Goal: Task Accomplishment & Management: Use online tool/utility

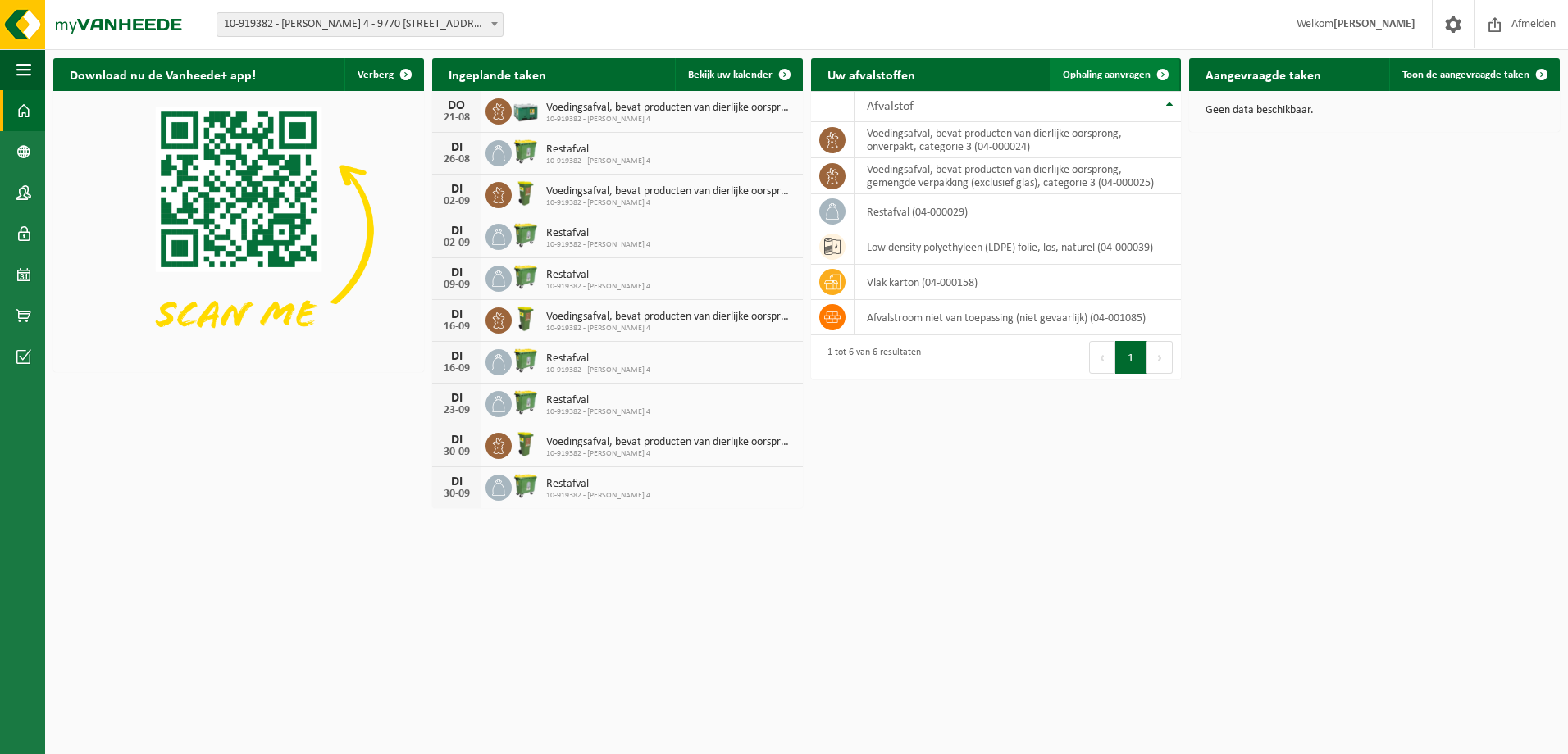
click at [1081, 69] on span "Ophaling aanvragen" at bounding box center [1107, 74] width 88 height 11
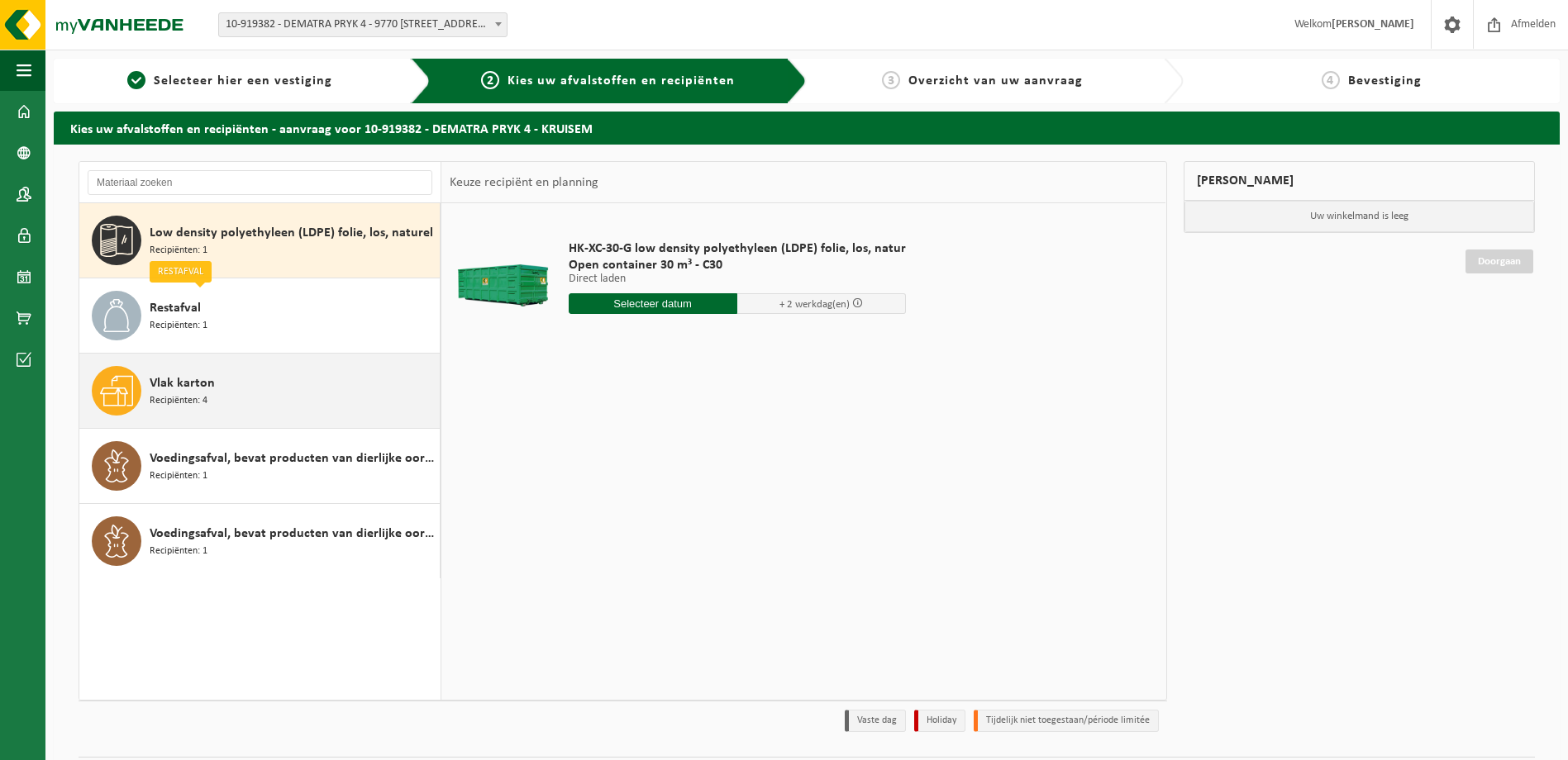
click at [194, 385] on span "Vlak karton" at bounding box center [182, 383] width 65 height 20
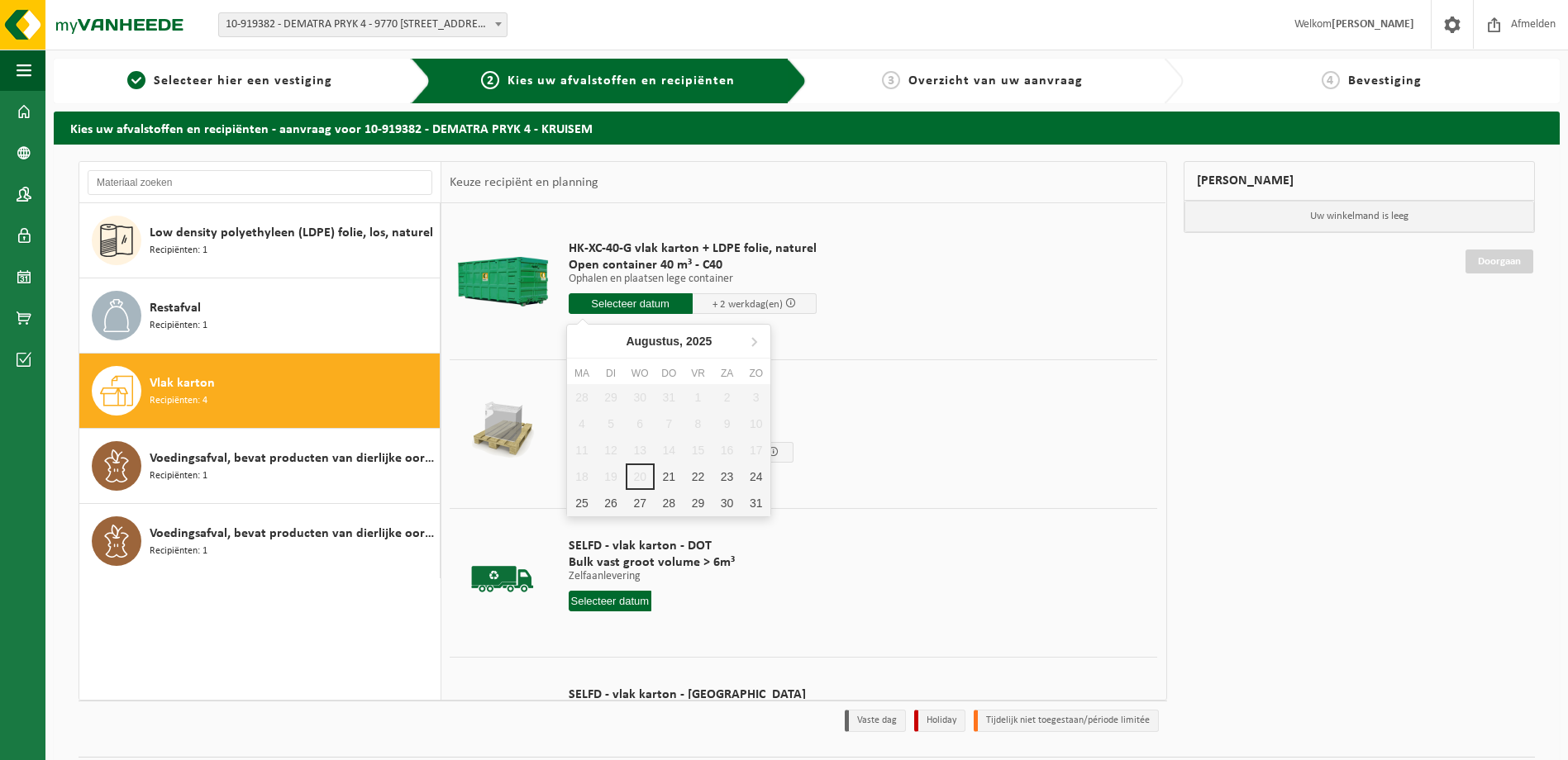
click at [643, 307] on input "text" at bounding box center [630, 303] width 124 height 21
click at [573, 506] on div "25" at bounding box center [581, 503] width 29 height 27
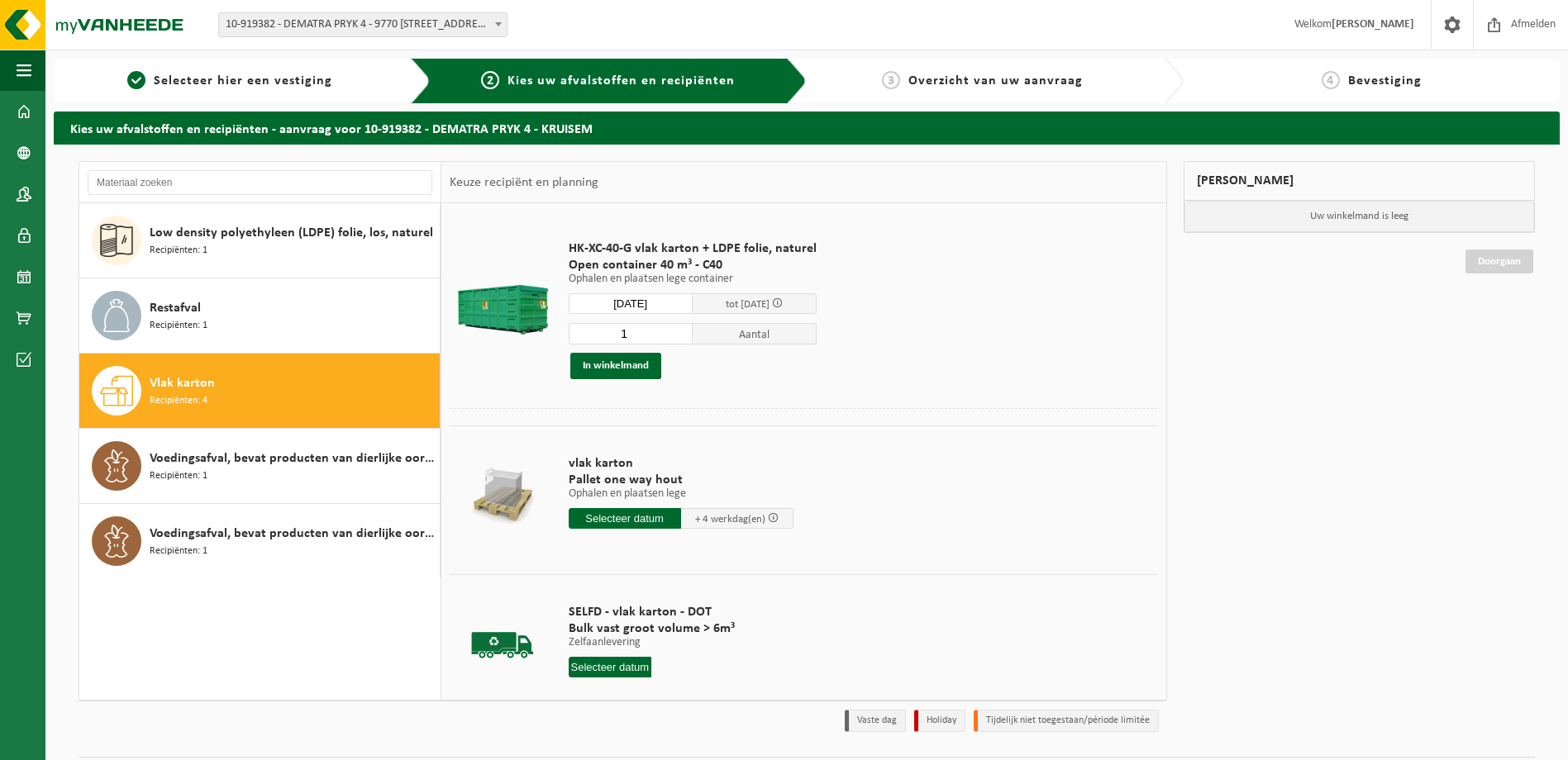
type input "Van 2025-08-25"
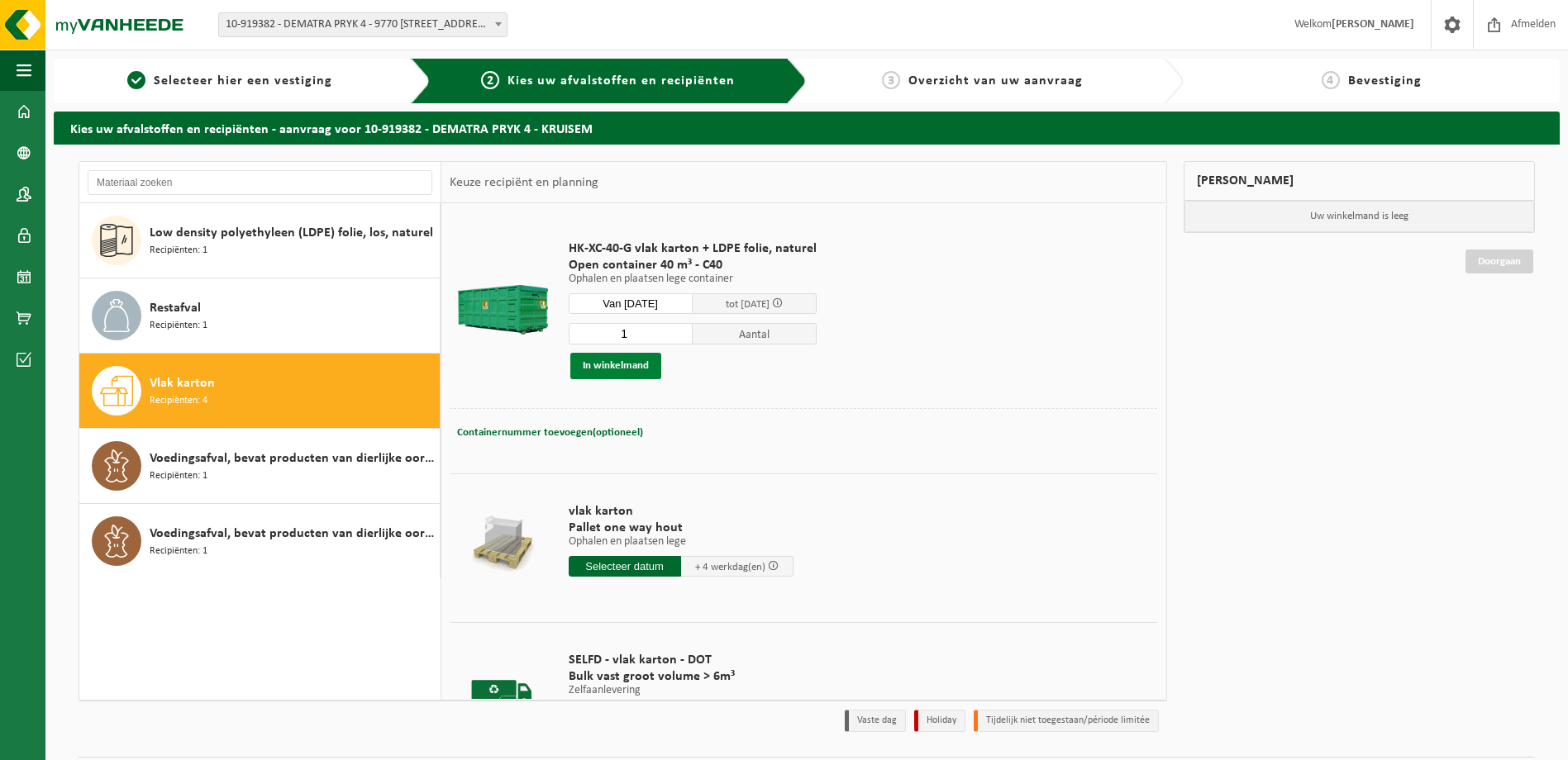
click at [599, 360] on button "In winkelmand" at bounding box center [616, 365] width 91 height 27
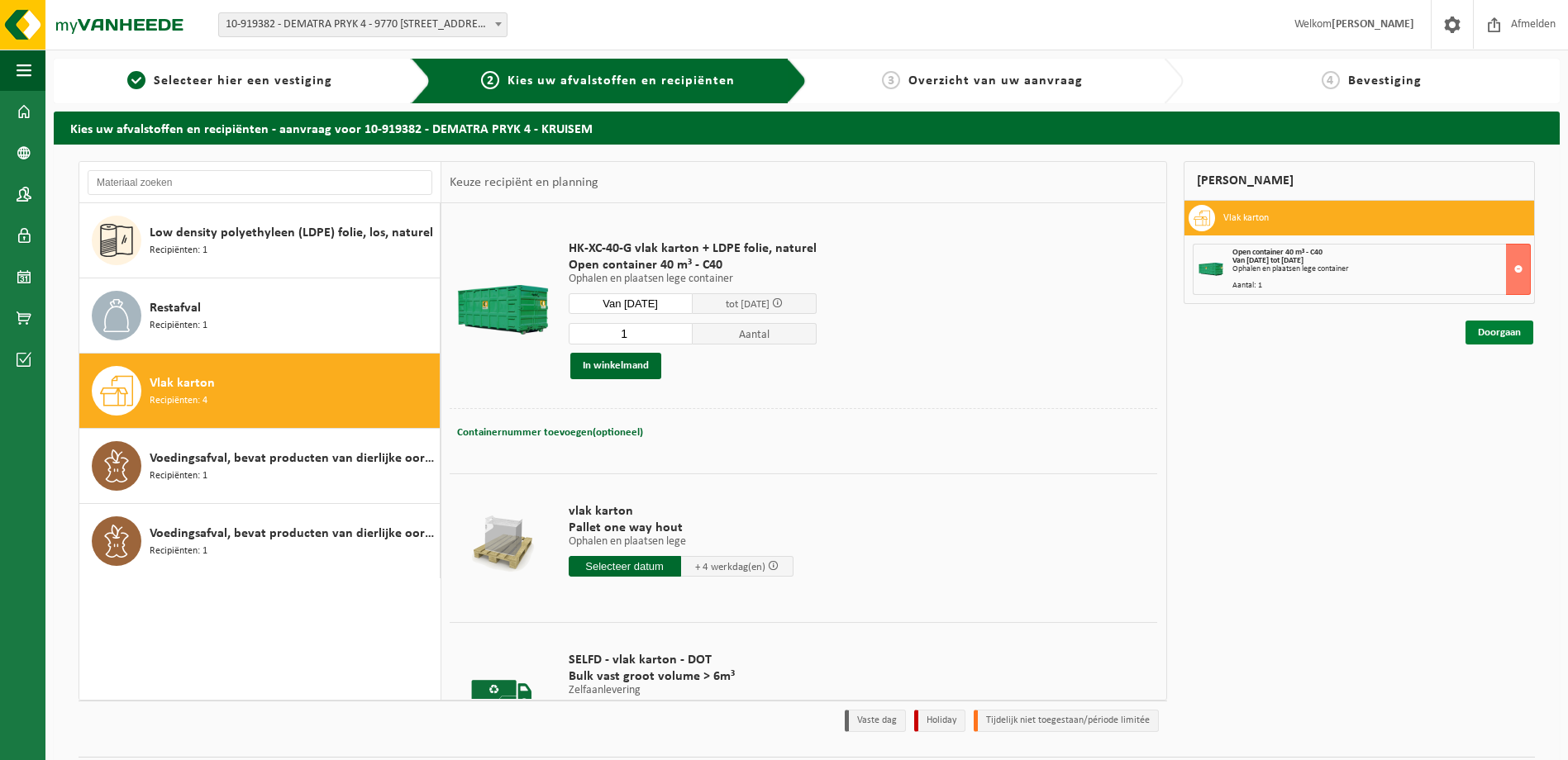
click at [1498, 332] on link "Doorgaan" at bounding box center [1499, 333] width 68 height 24
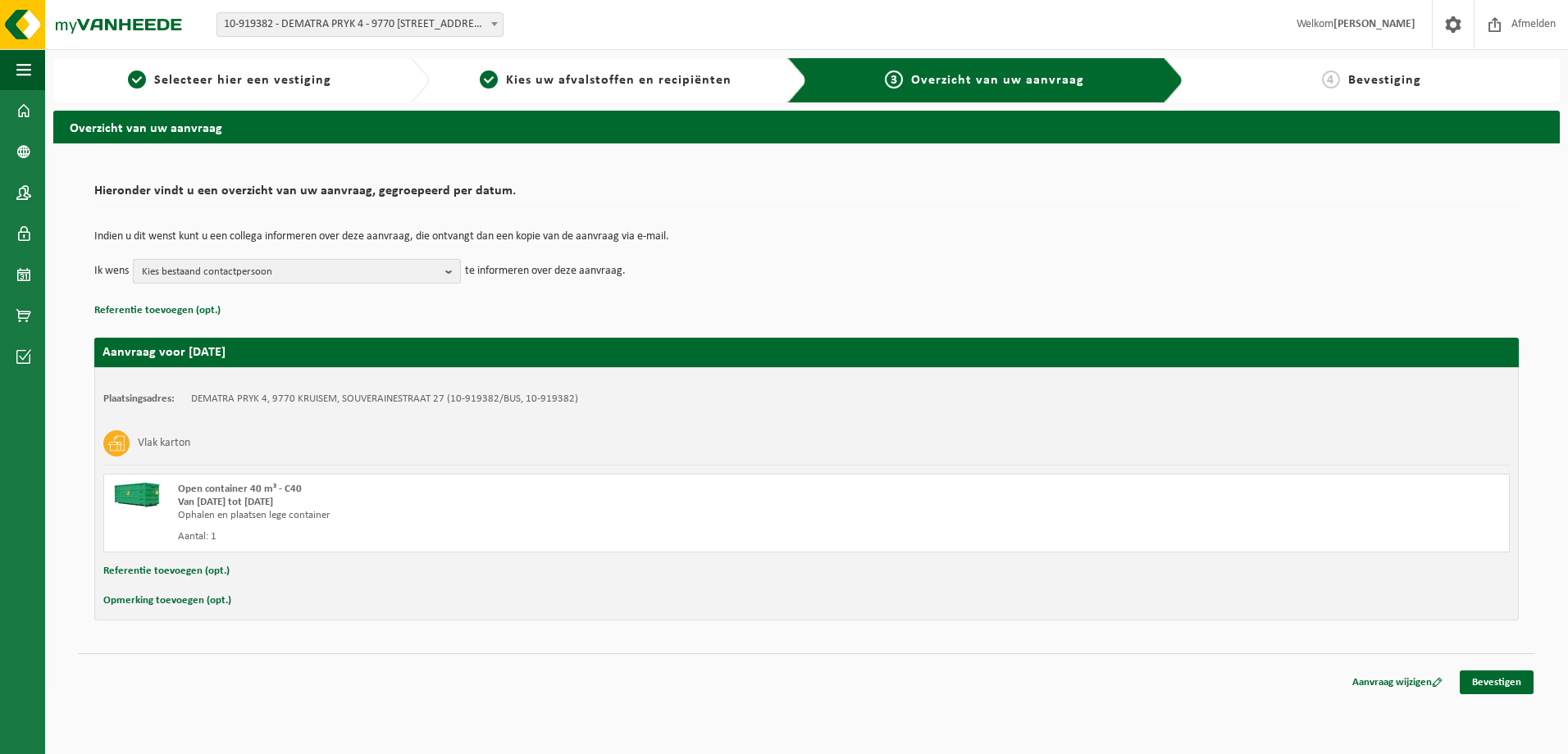
click at [451, 269] on b "button" at bounding box center [452, 271] width 15 height 22
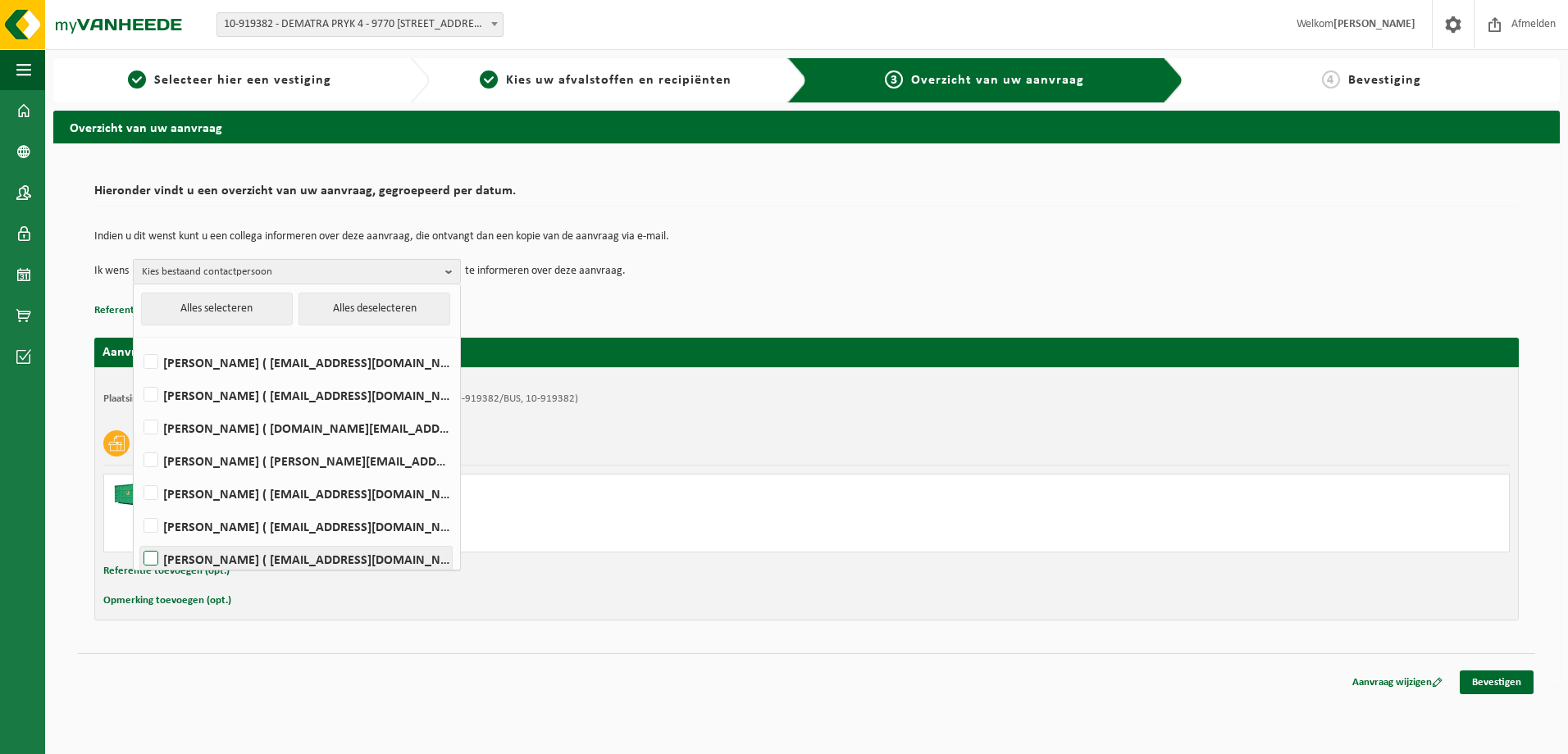
click at [155, 558] on label "Niels Mannens ( niels.m@dematra.be )" at bounding box center [295, 559] width 312 height 24
click at [138, 538] on input "Niels Mannens ( niels.m@dematra.be )" at bounding box center [137, 537] width 1 height 1
checkbox input "true"
click at [499, 636] on div "Hieronder vindt u een overzicht van uw aanvraag, gegroepeerd per datum. Indien …" at bounding box center [806, 398] width 1457 height 477
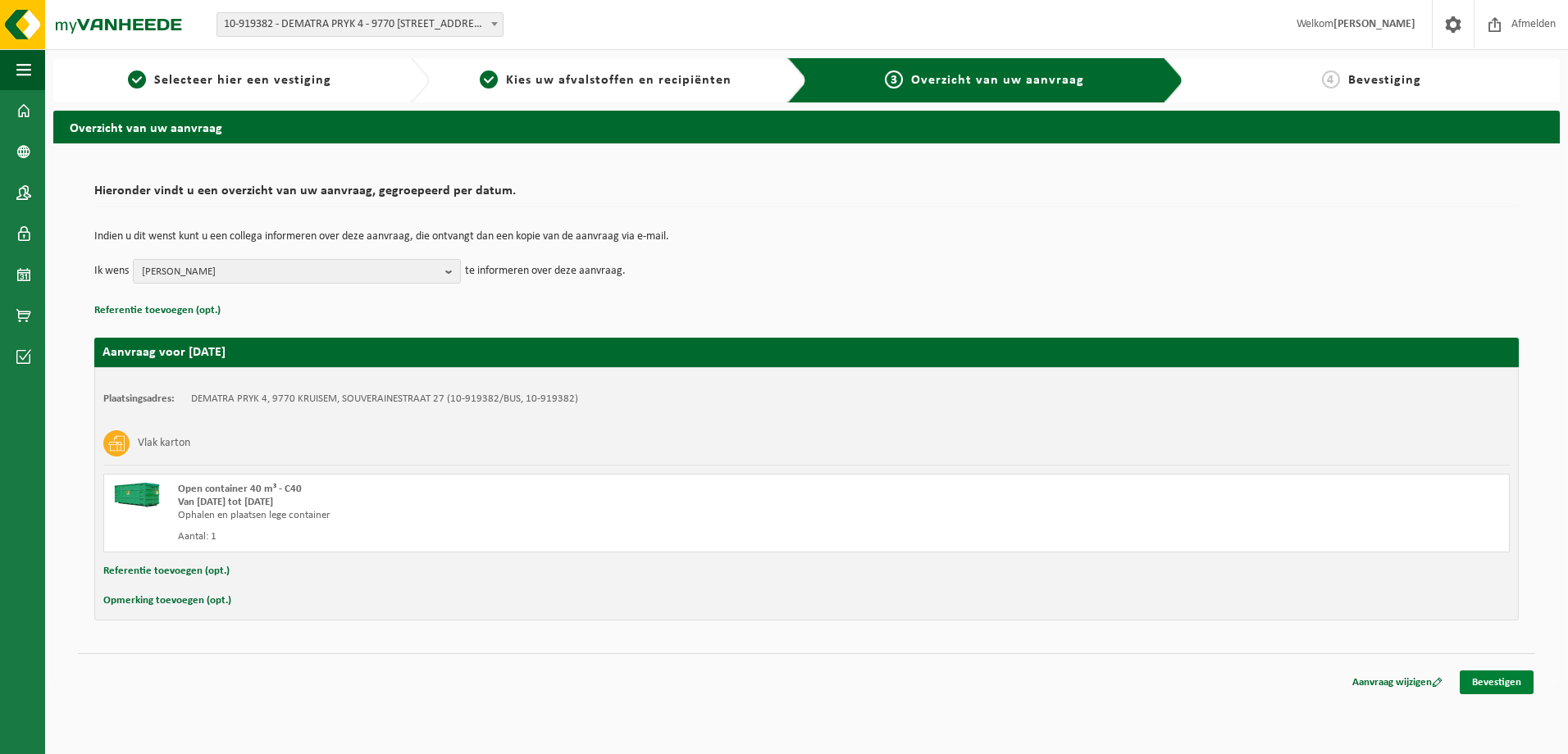
click at [1511, 686] on link "Bevestigen" at bounding box center [1497, 682] width 74 height 23
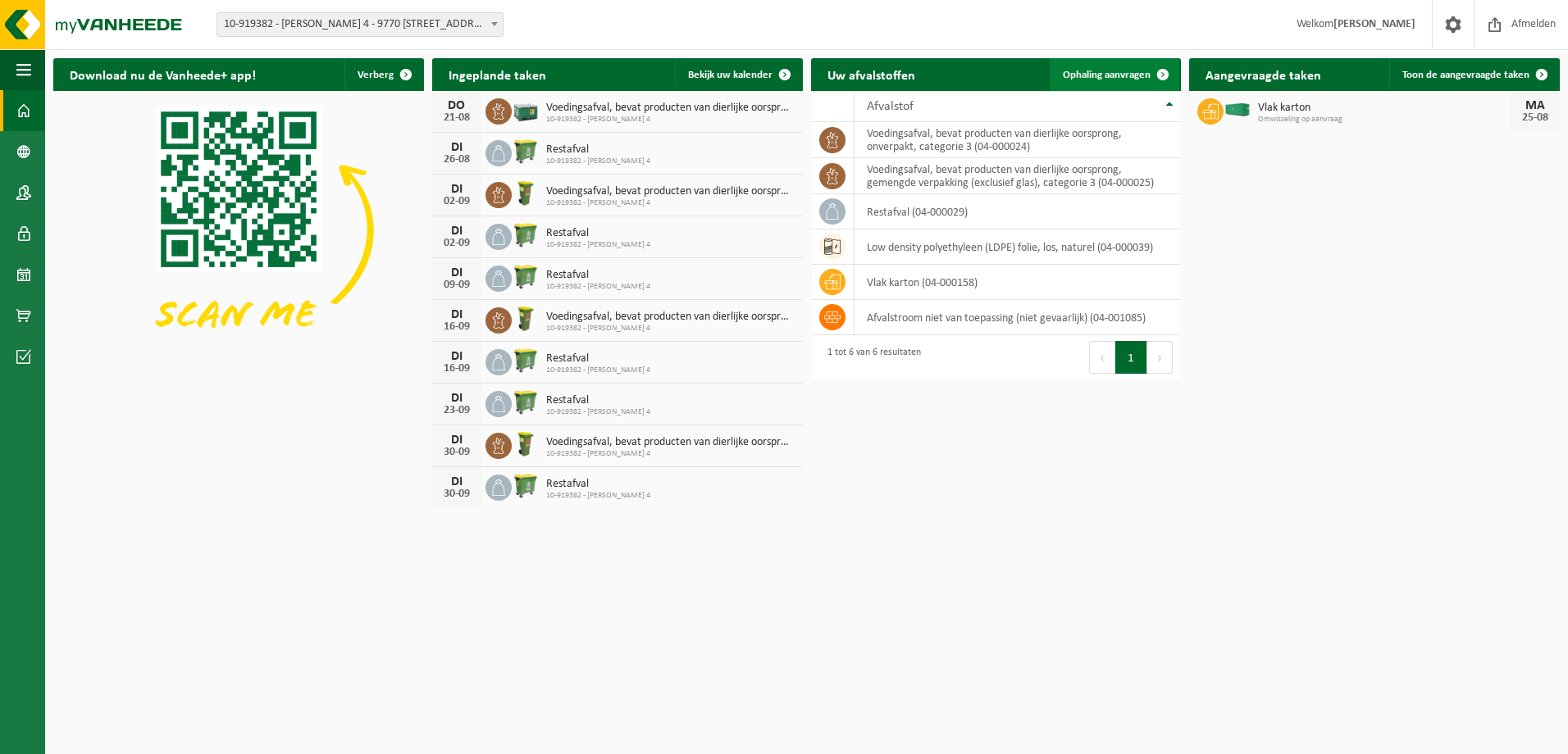
click at [1105, 74] on span "Ophaling aanvragen" at bounding box center [1107, 74] width 88 height 11
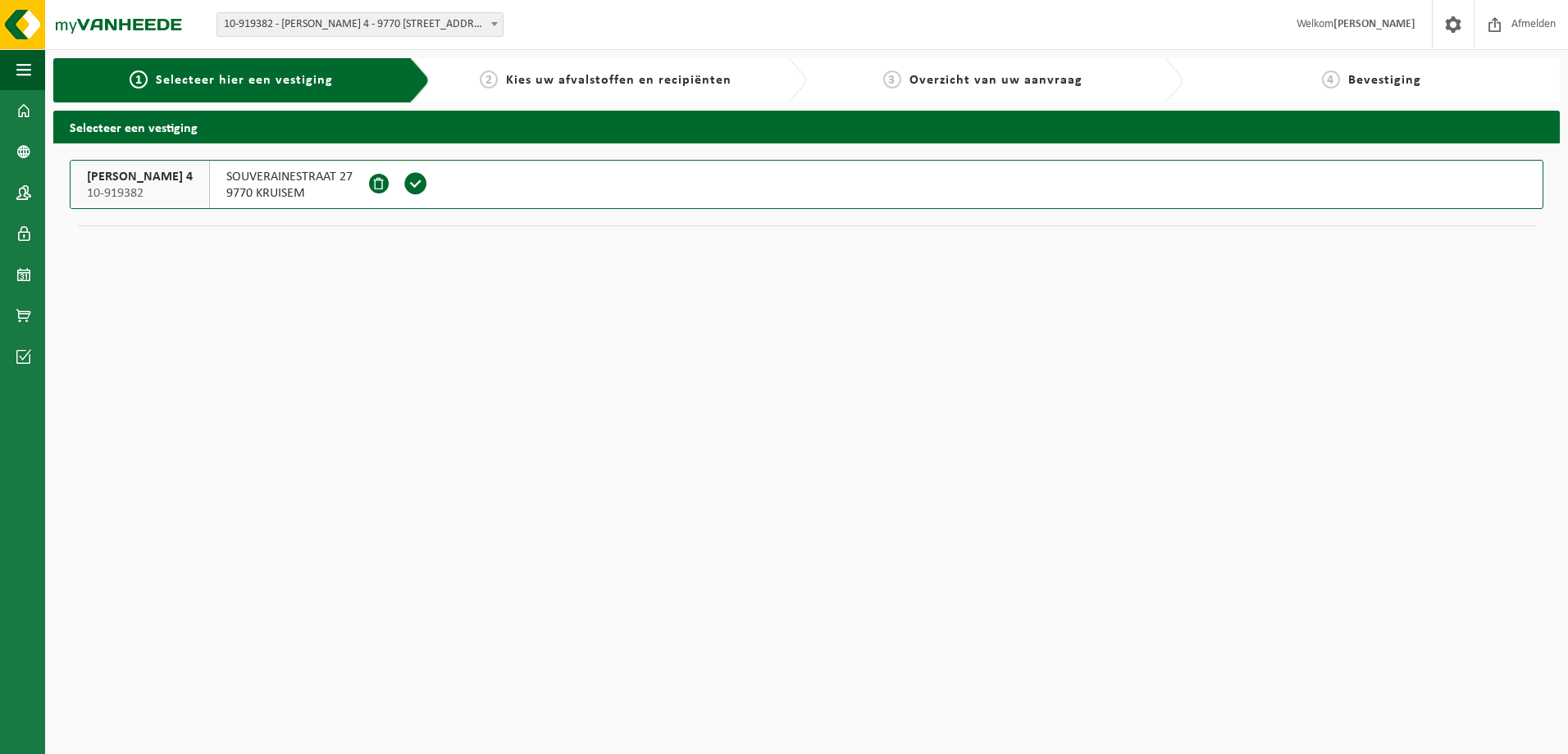
click at [406, 180] on span at bounding box center [415, 183] width 24 height 24
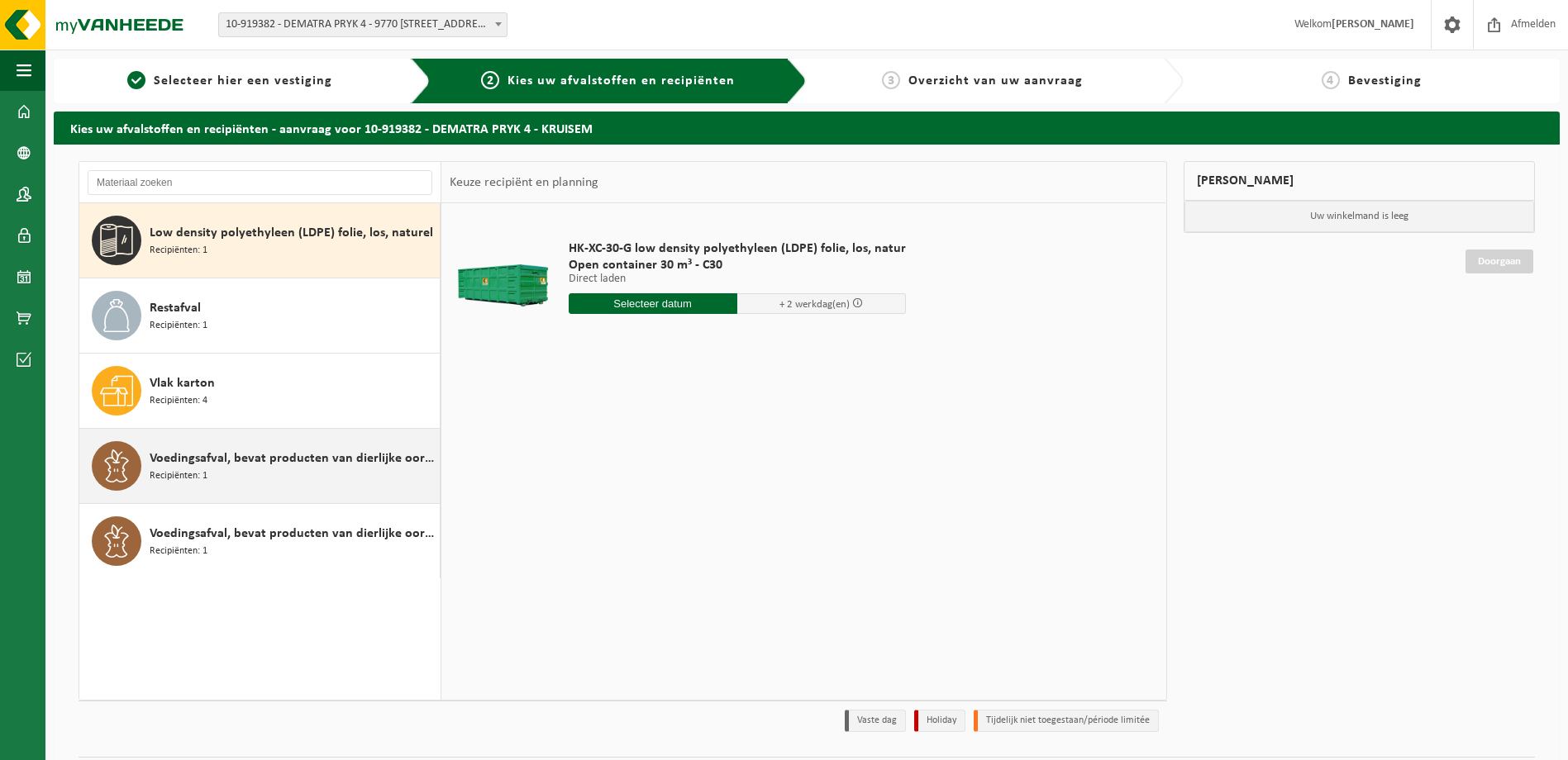
click at [268, 454] on span "Voedingsafval, bevat producten van dierlijke oorsprong, gemengde verpakking (ex…" at bounding box center [293, 459] width 286 height 20
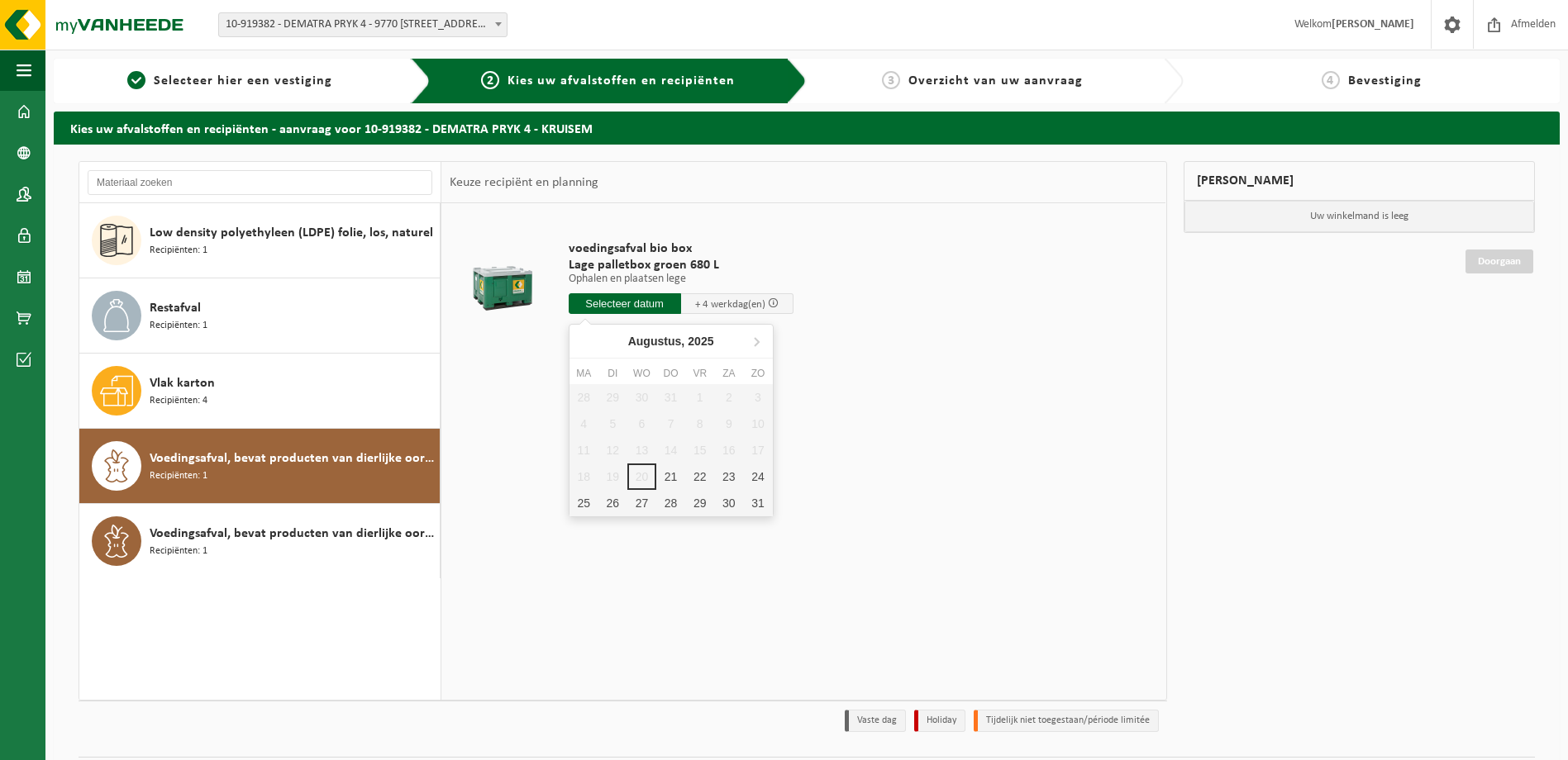
click at [624, 301] on input "text" at bounding box center [624, 303] width 112 height 21
click at [581, 502] on div "25" at bounding box center [583, 503] width 29 height 27
type input "Van 2025-08-25"
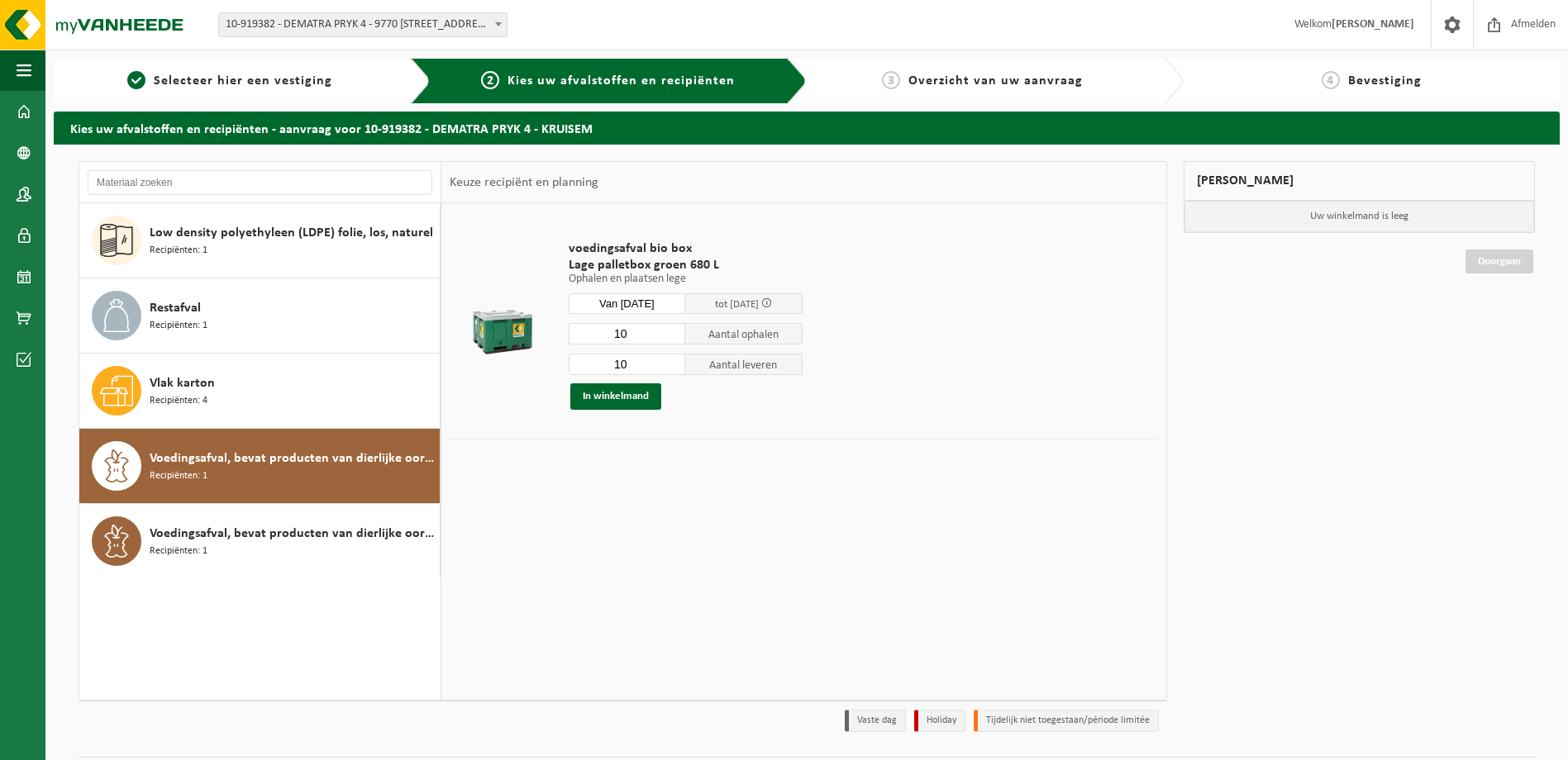
click at [632, 332] on input "10" at bounding box center [626, 334] width 117 height 22
type input "1"
type input "5"
click at [643, 359] on input "10" at bounding box center [626, 364] width 117 height 22
type input "1"
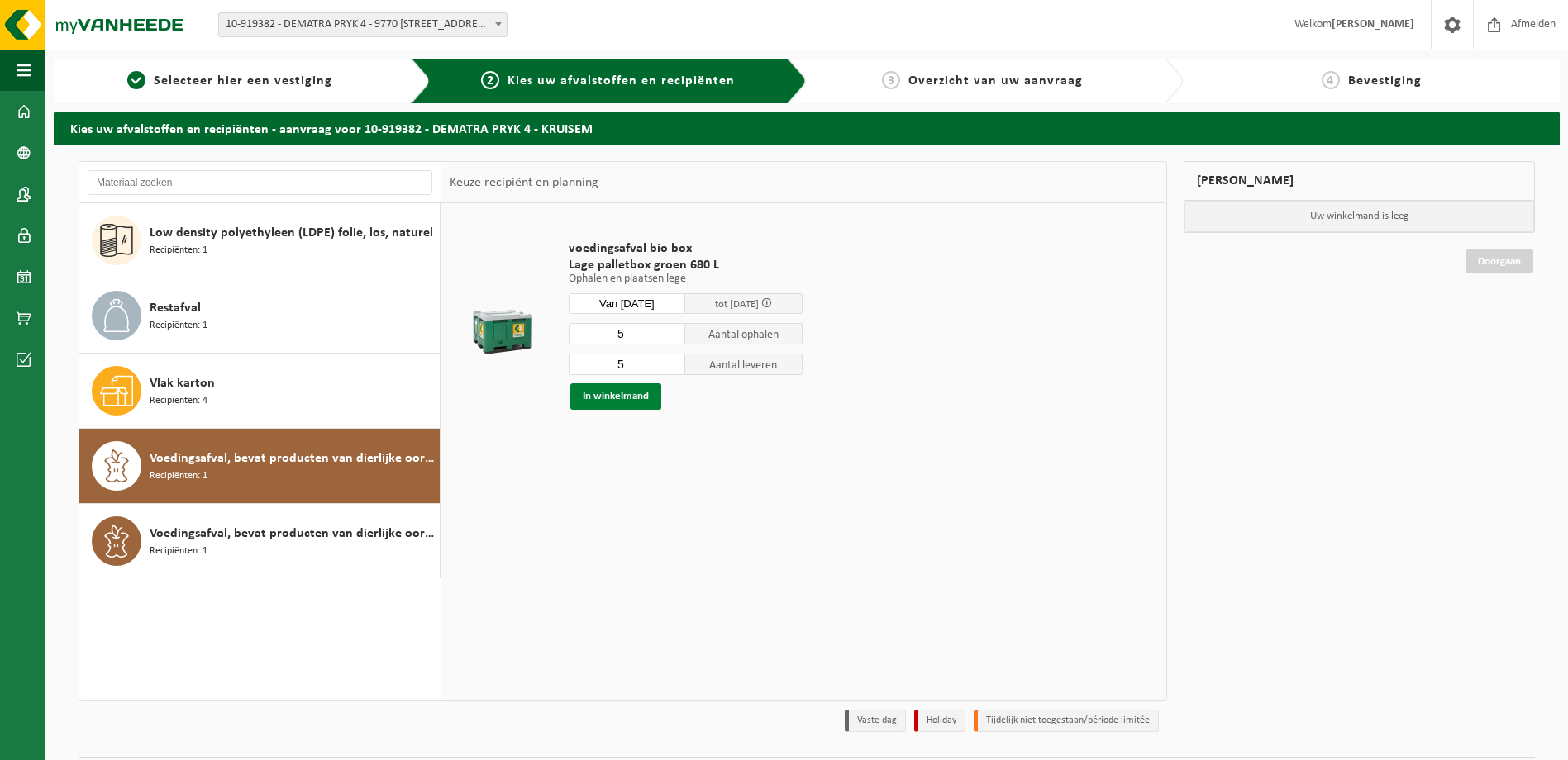
type input "5"
click at [620, 392] on button "In winkelmand" at bounding box center [616, 396] width 91 height 27
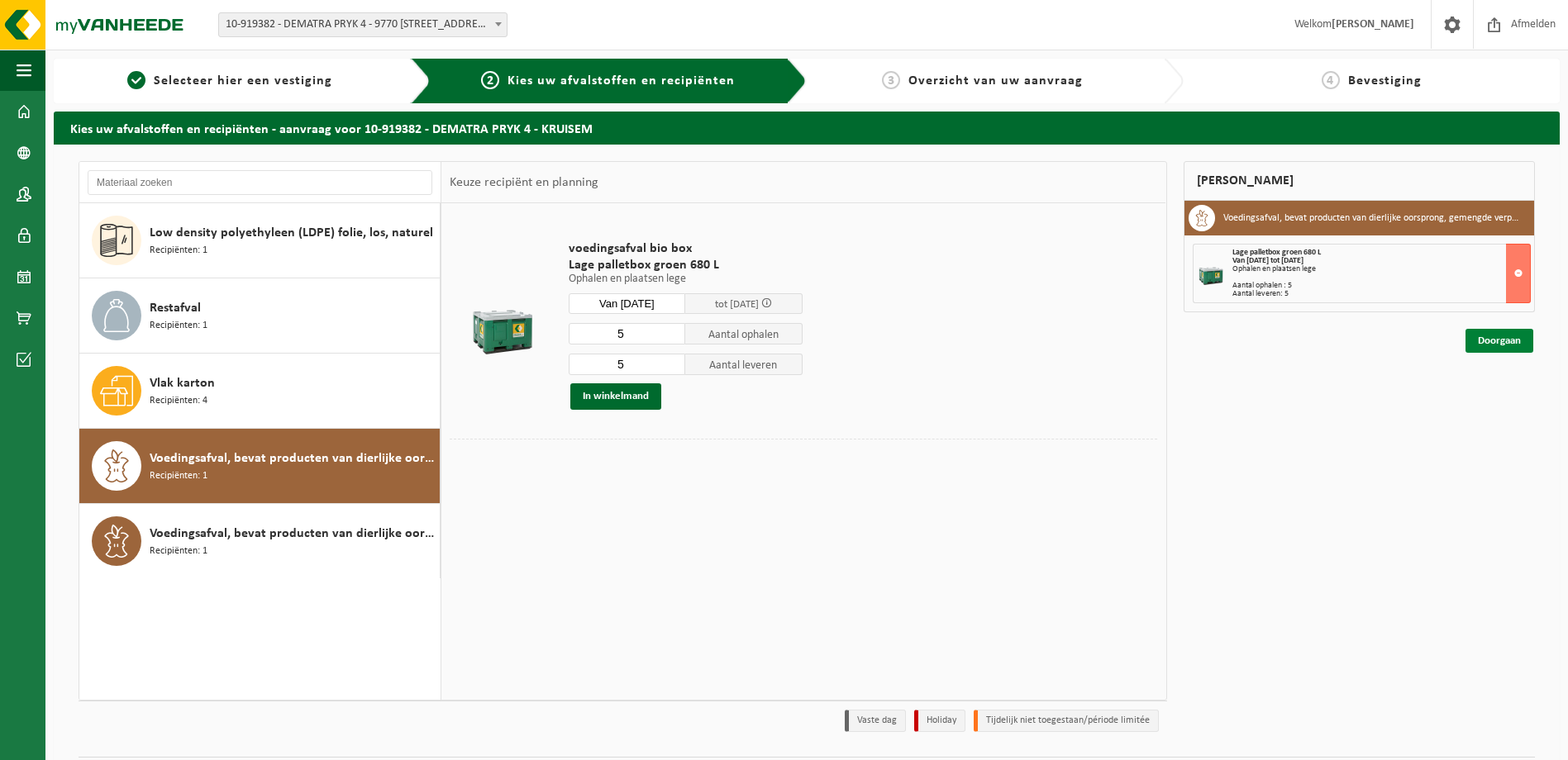
click at [1480, 341] on link "Doorgaan" at bounding box center [1499, 341] width 68 height 24
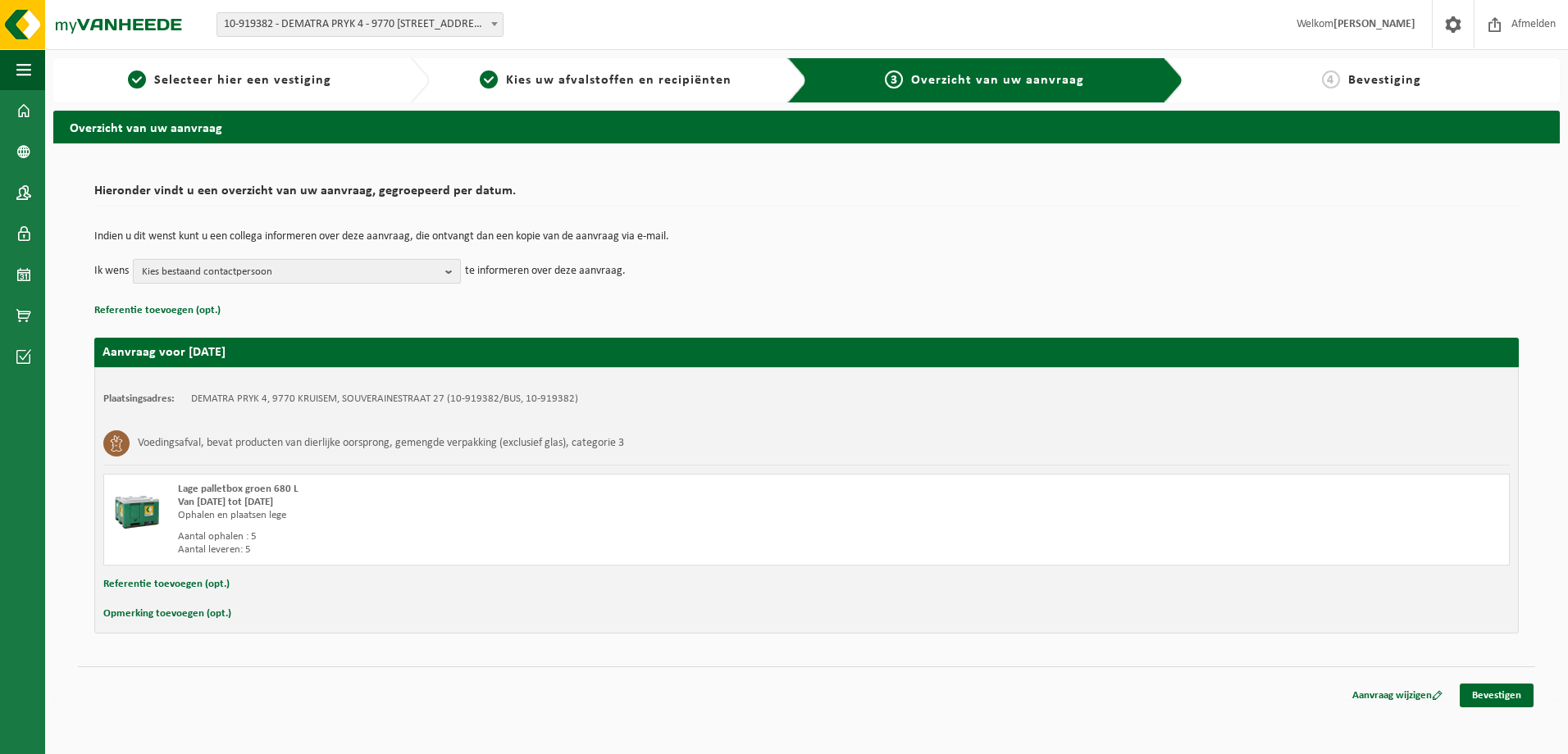
click at [447, 272] on b "button" at bounding box center [452, 271] width 15 height 22
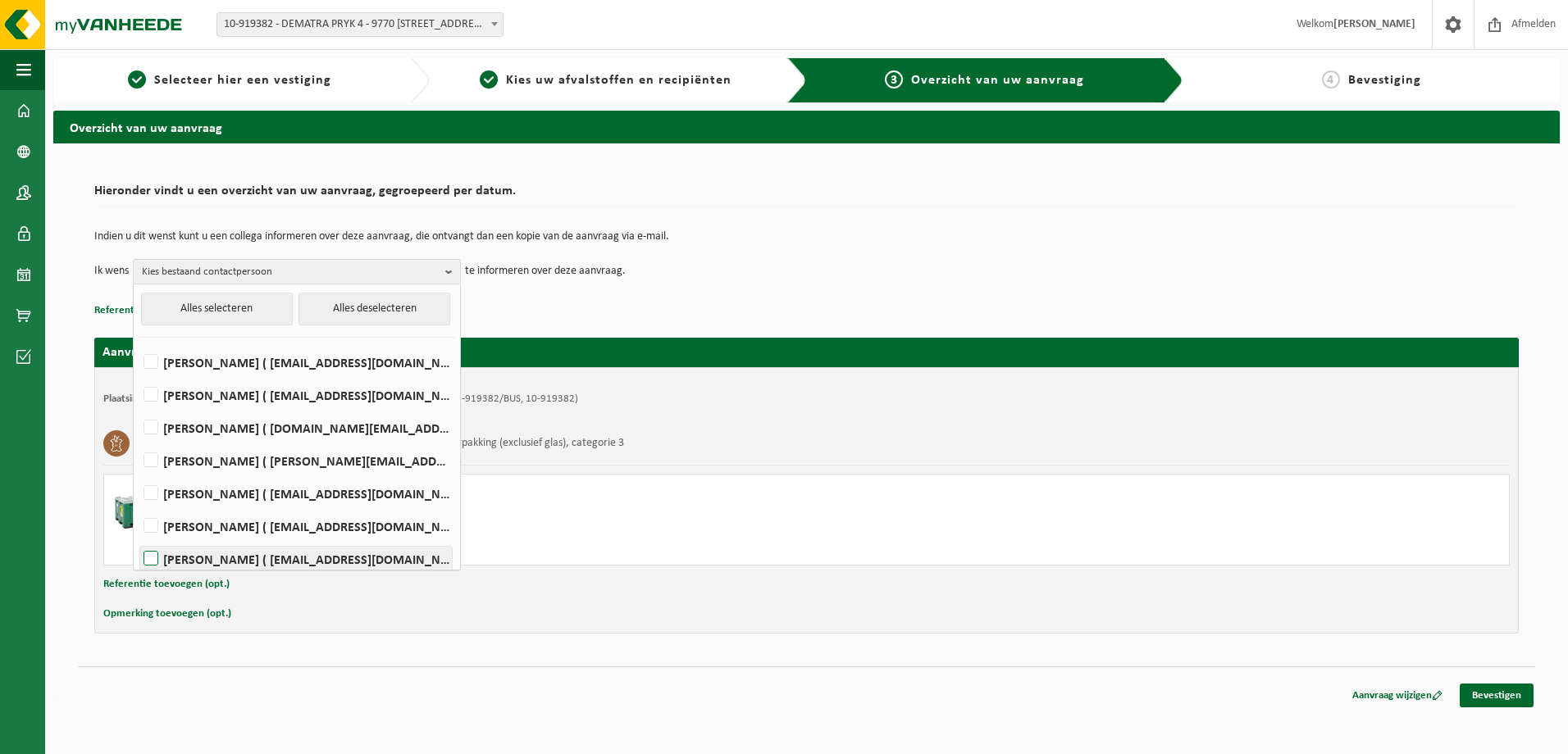
click at [150, 553] on label "[PERSON_NAME] ( [EMAIL_ADDRESS][DOMAIN_NAME] )" at bounding box center [295, 559] width 312 height 24
click at [138, 538] on input "[PERSON_NAME] ( [EMAIL_ADDRESS][DOMAIN_NAME] )" at bounding box center [137, 537] width 1 height 1
checkbox input "true"
click at [1492, 687] on link "Bevestigen" at bounding box center [1497, 695] width 74 height 23
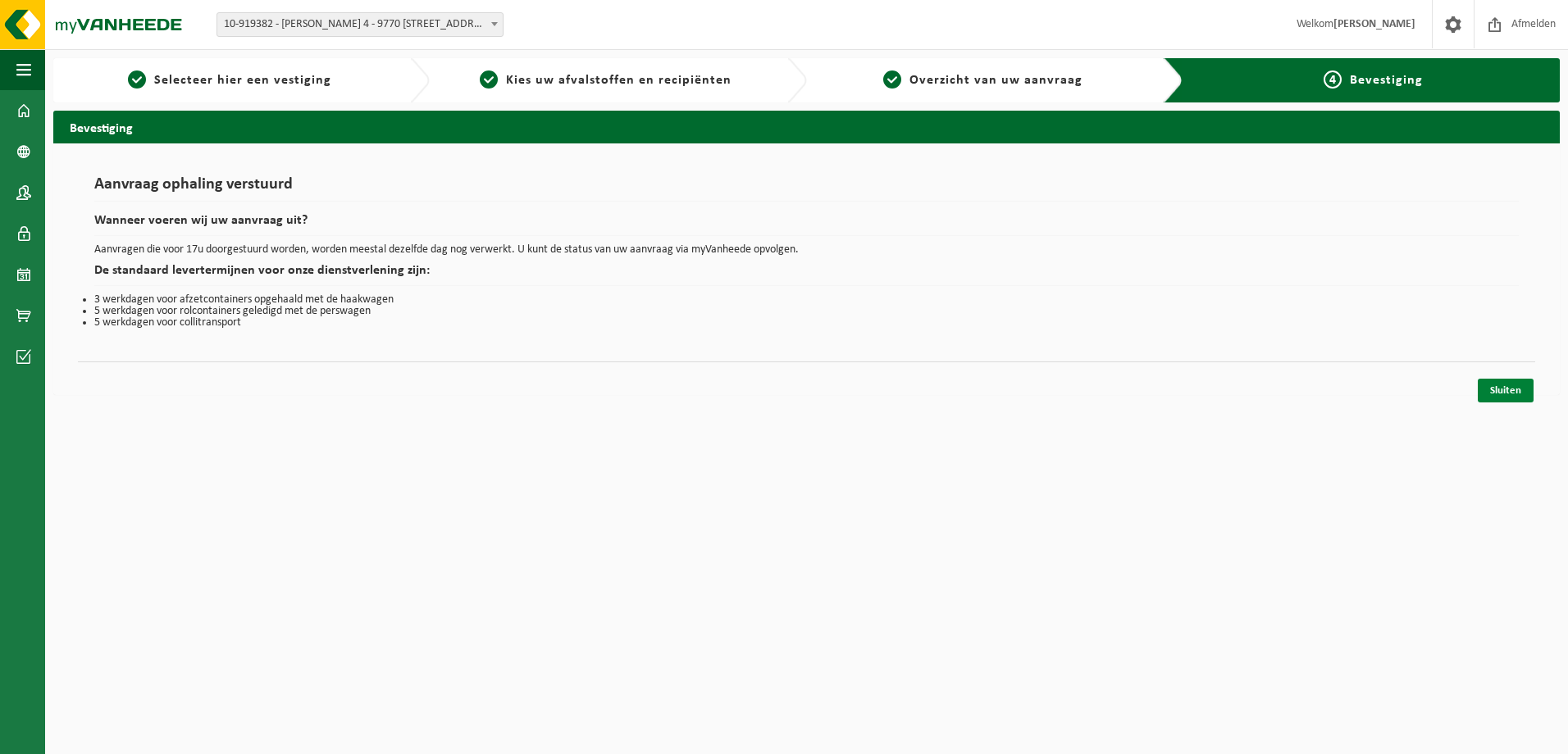
click at [1491, 388] on link "Sluiten" at bounding box center [1504, 391] width 56 height 23
